Goal: Communication & Community: Participate in discussion

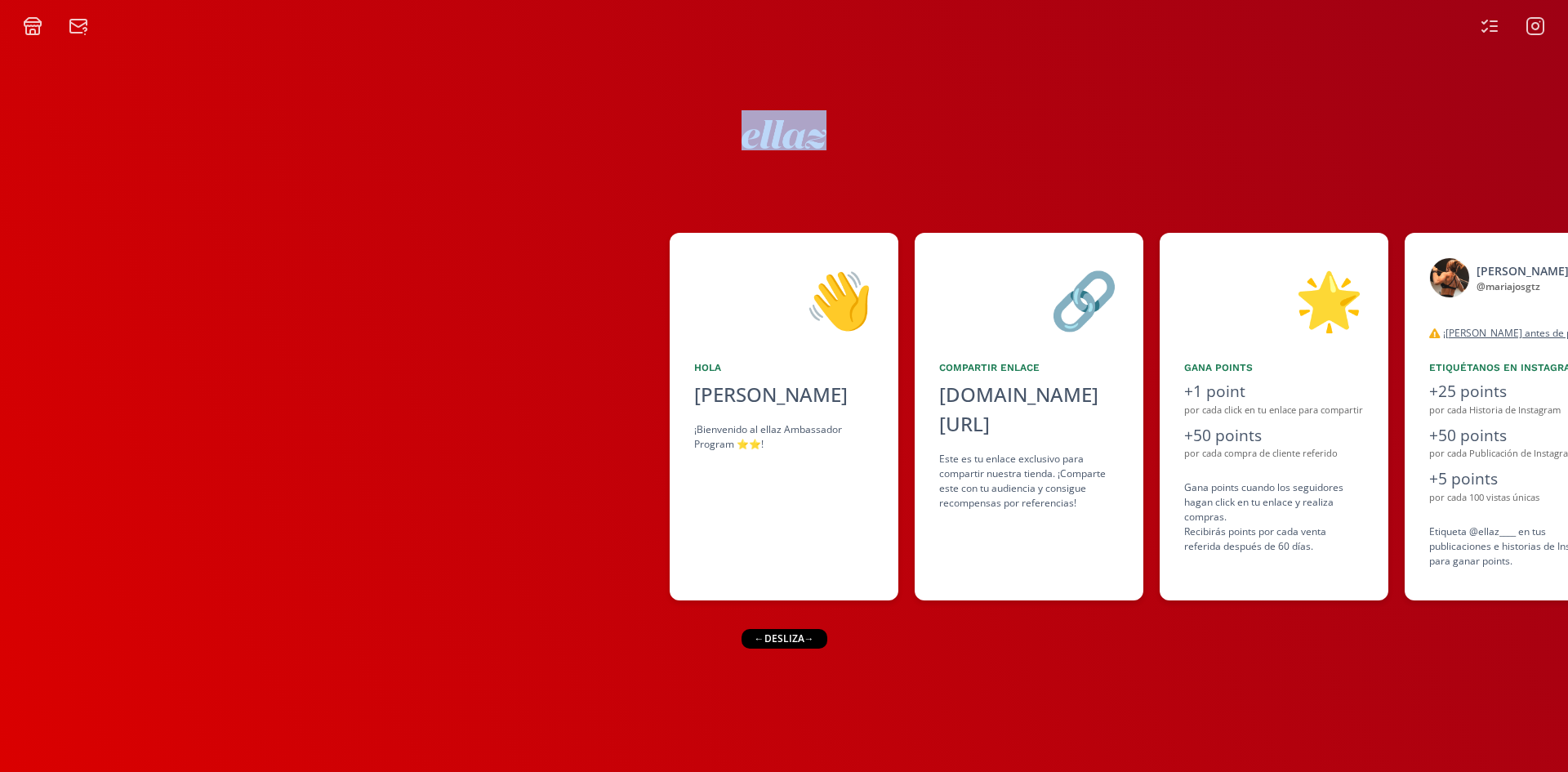
drag, startPoint x: 949, startPoint y: 190, endPoint x: 545, endPoint y: 227, distance: 405.7
click at [544, 224] on div "👋 [PERSON_NAME] ¡Bienvenido al ellaz Ambassador Program ⭐️⭐️! 🔗 Compartir Enlac…" at bounding box center [784, 404] width 1568 height 736
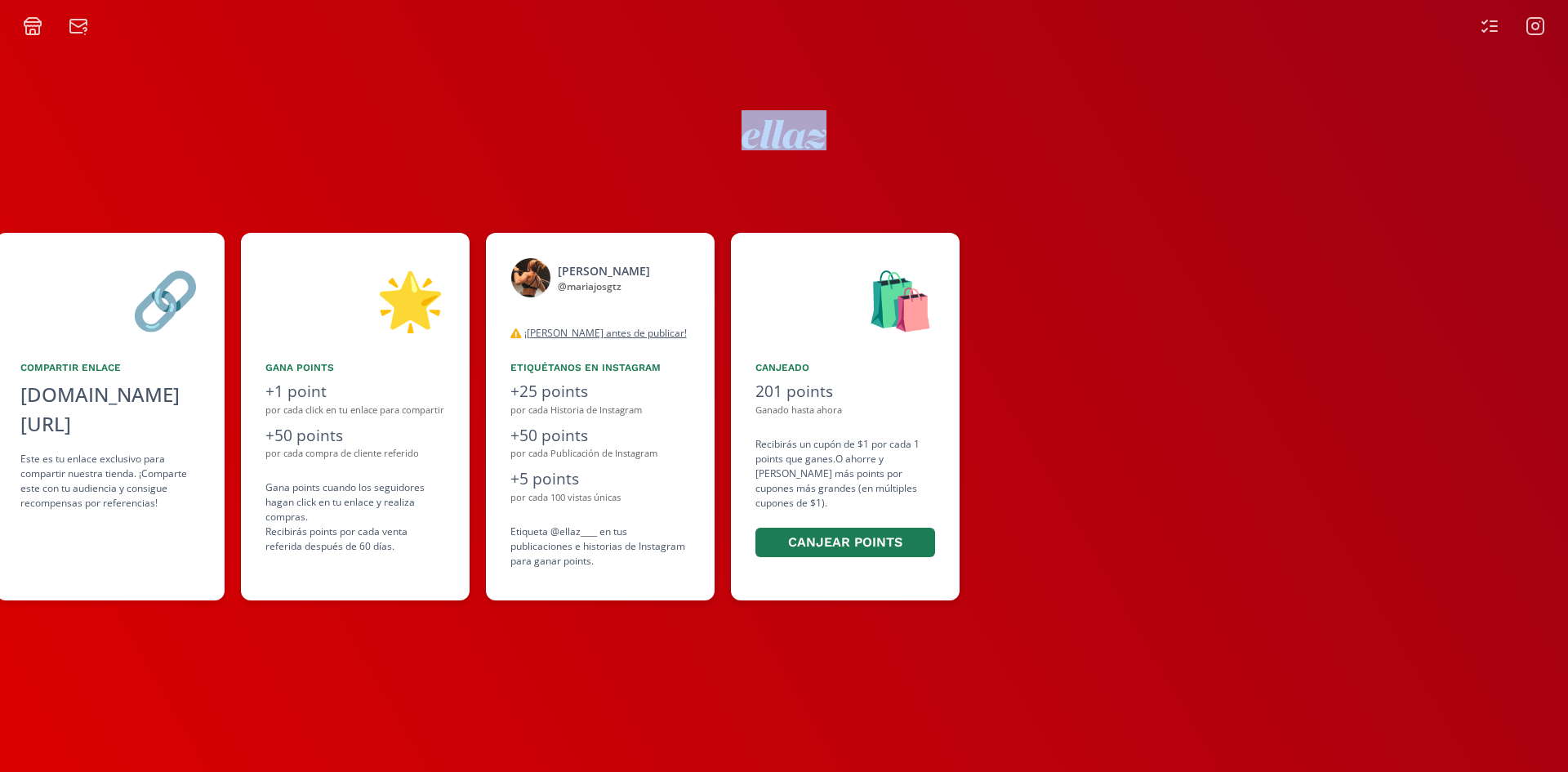
scroll to position [0, 996]
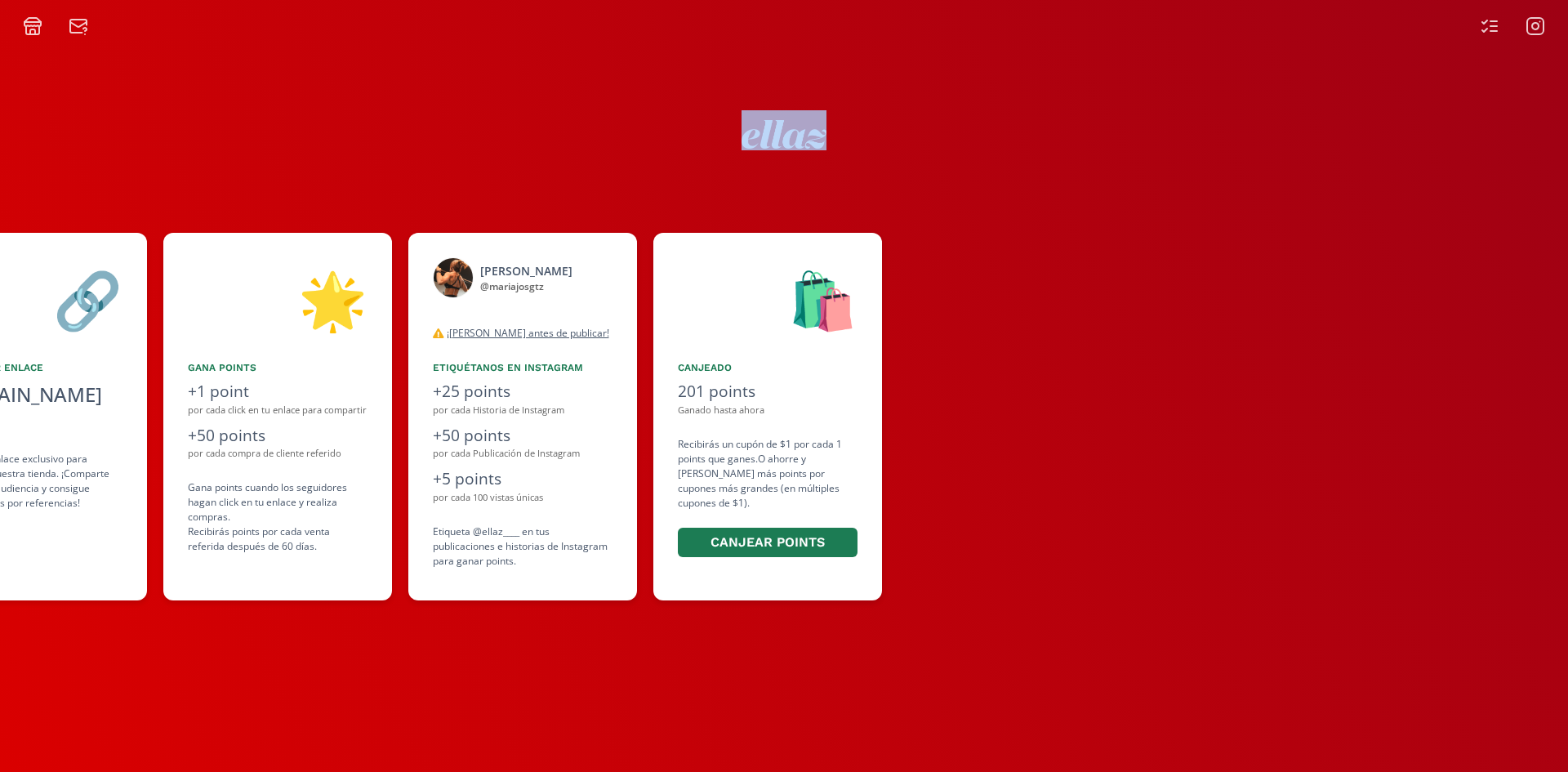
drag, startPoint x: 738, startPoint y: 375, endPoint x: 637, endPoint y: 388, distance: 101.8
click at [637, 388] on div "👋 [PERSON_NAME] ¡Bienvenido al ellaz Ambassador Program ⭐️⭐️! 🔗 Compartir Enlac…" at bounding box center [784, 416] width 1568 height 384
click at [637, 388] on div "[PERSON_NAME] @ mariajosgtz desconectado ¡Lea antes de publicar! Tanto para pub…" at bounding box center [531, 416] width 245 height 368
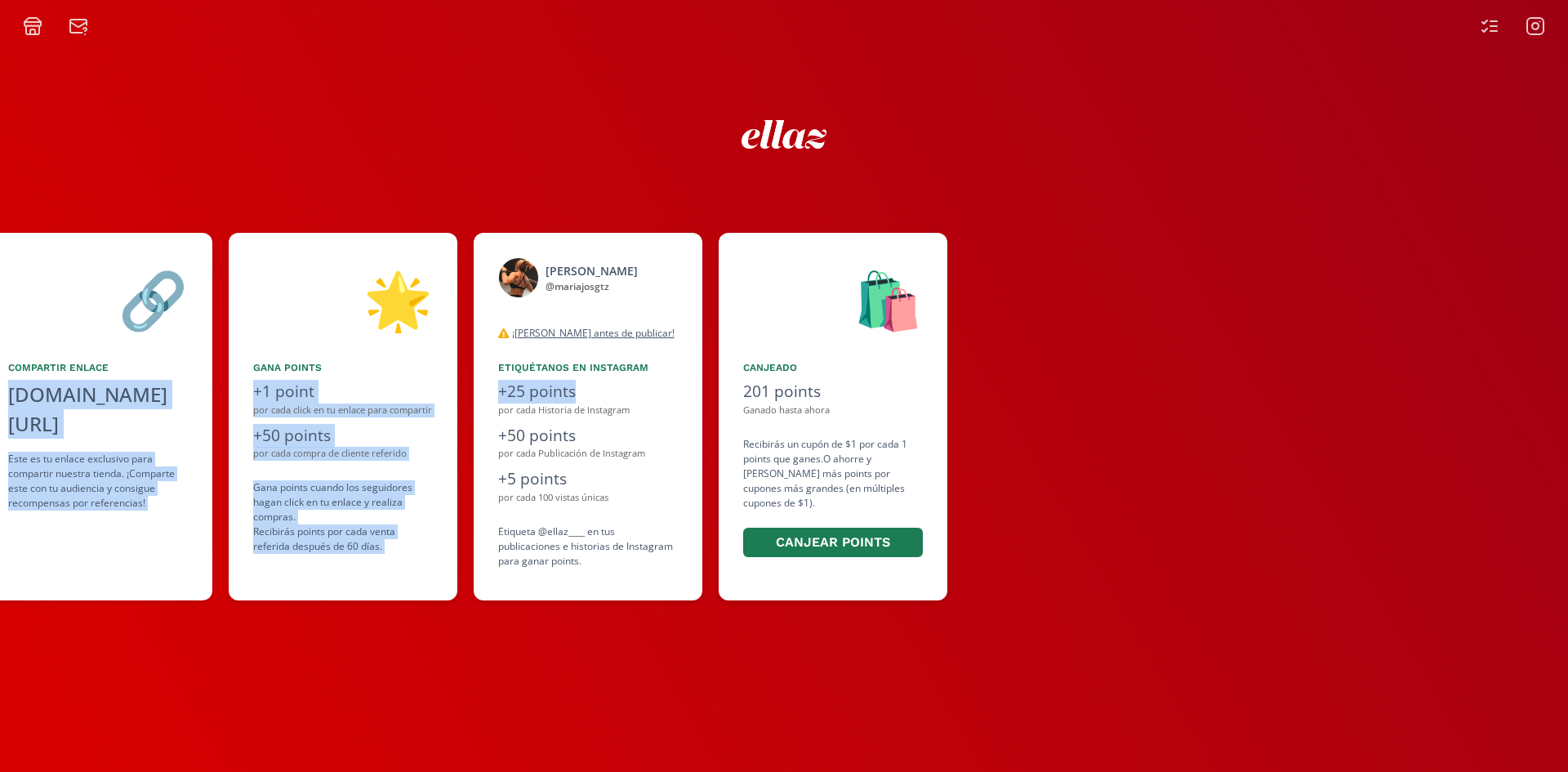
scroll to position [0, 996]
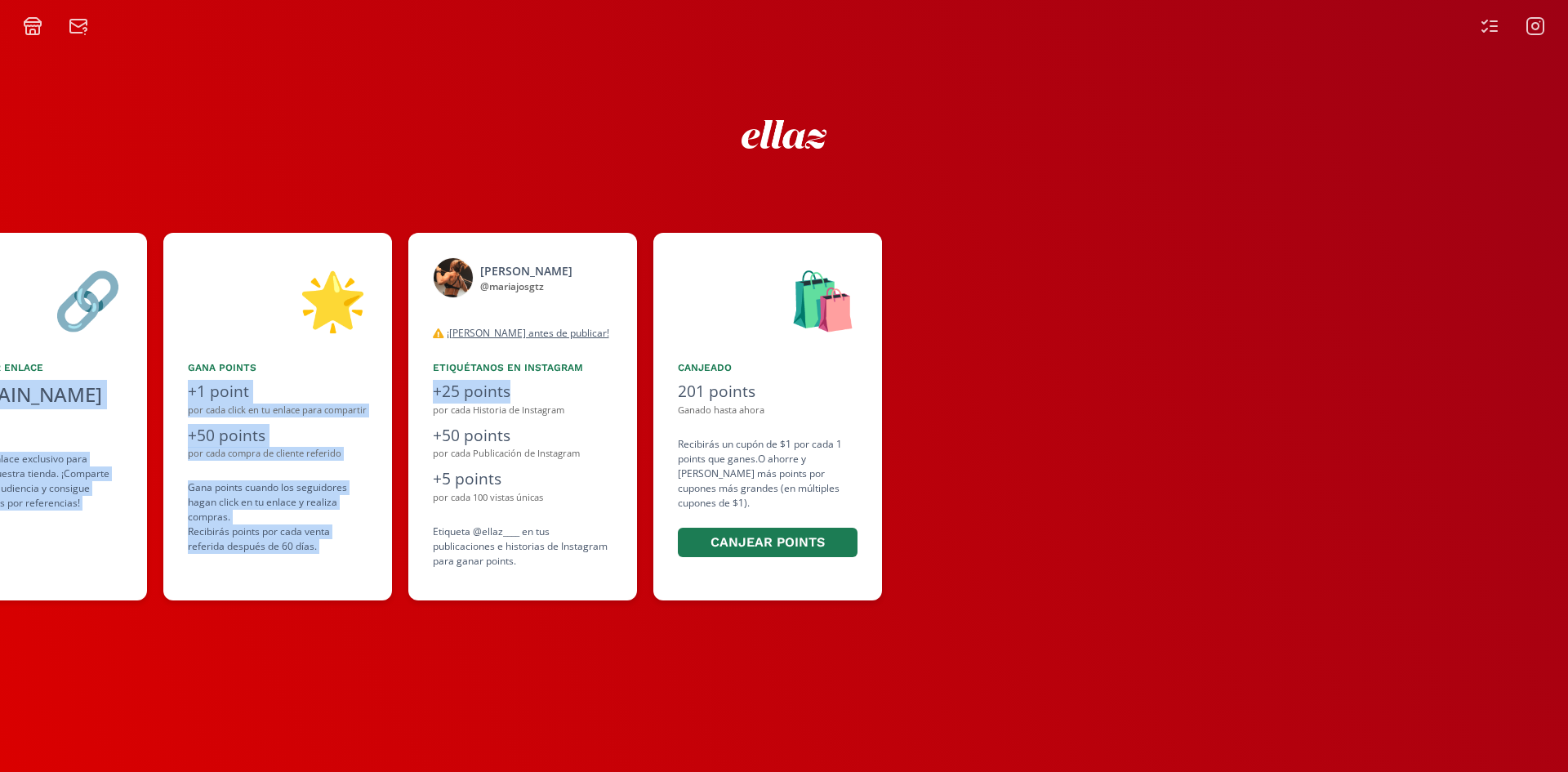
drag, startPoint x: 722, startPoint y: 369, endPoint x: 570, endPoint y: 380, distance: 152.4
click at [570, 380] on div "👋 [PERSON_NAME] ¡Bienvenido al ellaz Ambassador Program ⭐️⭐️! 🔗 Compartir Enlac…" at bounding box center [784, 416] width 1568 height 384
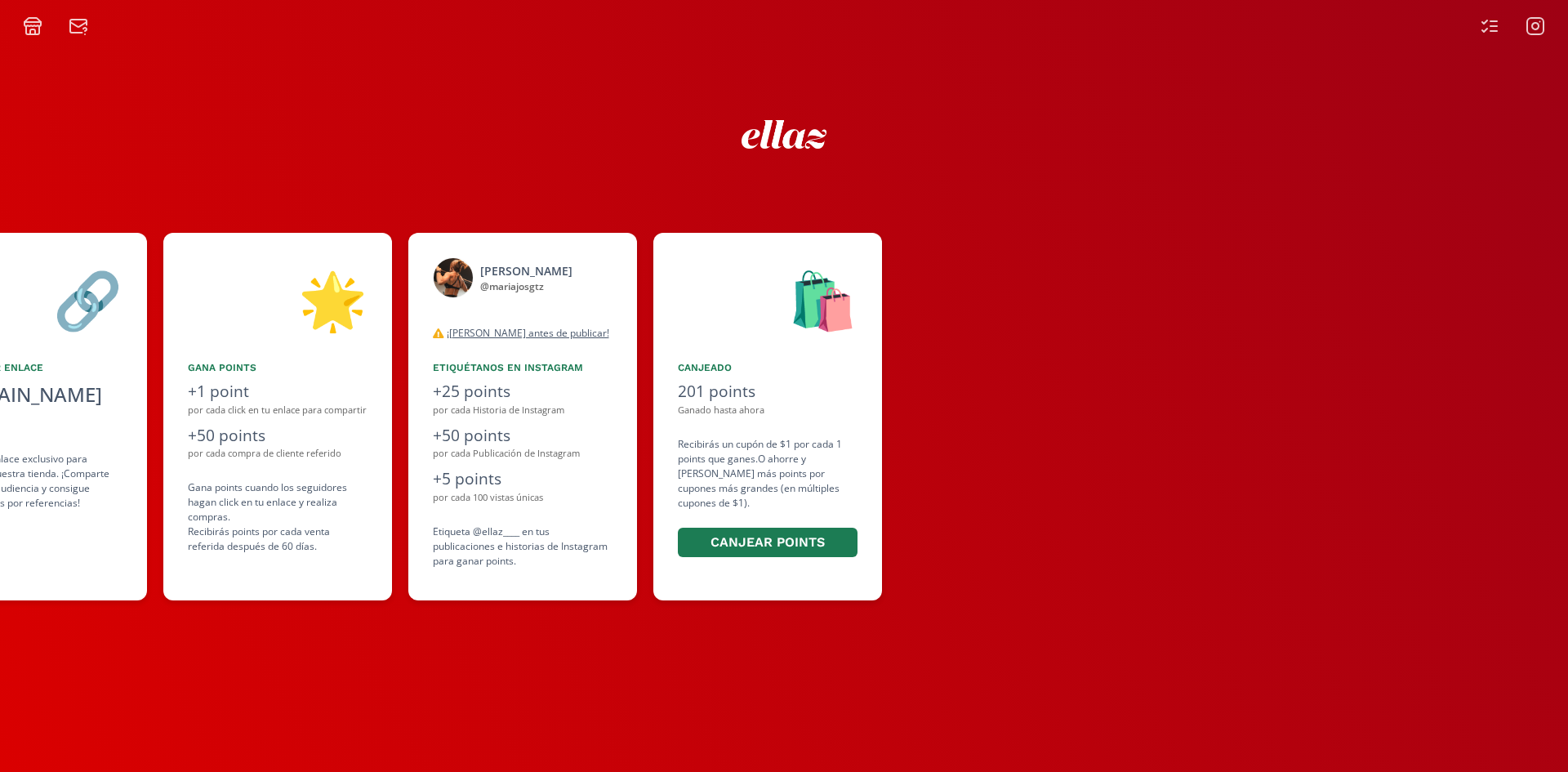
drag, startPoint x: 423, startPoint y: 180, endPoint x: 848, endPoint y: 127, distance: 428.3
click at [848, 127] on div "👋 [PERSON_NAME] ¡Bienvenido al ellaz Ambassador Program ⭐️⭐️! 🔗 Compartir Enlac…" at bounding box center [784, 404] width 1568 height 736
drag, startPoint x: 670, startPoint y: 277, endPoint x: 769, endPoint y: 325, distance: 110.0
click at [765, 326] on div "👋 [PERSON_NAME] ¡Bienvenido al ellaz Ambassador Program ⭐️⭐️! 🔗 Compartir Enlac…" at bounding box center [784, 416] width 1568 height 384
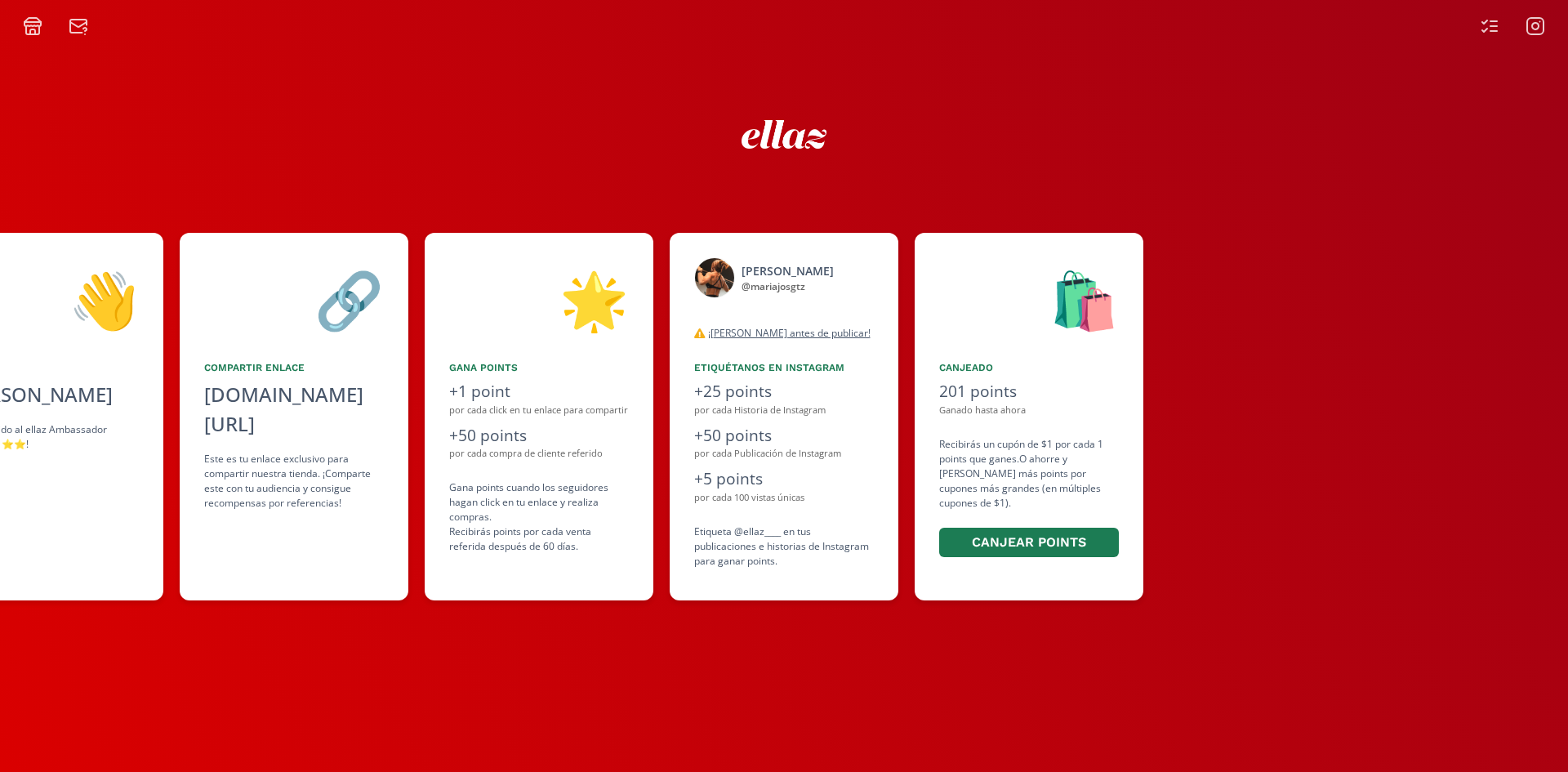
drag, startPoint x: 769, startPoint y: 325, endPoint x: 86, endPoint y: 153, distance: 704.3
click at [300, 346] on div "👋 [PERSON_NAME] ¡Bienvenido al ellaz Ambassador Program ⭐️⭐️! 🔗 Compartir Enlac…" at bounding box center [784, 416] width 1568 height 384
click at [1486, 21] on icon at bounding box center [1485, 22] width 5 height 3
click at [1483, 9] on div at bounding box center [784, 18] width 1568 height 36
